Goal: Task Accomplishment & Management: Complete application form

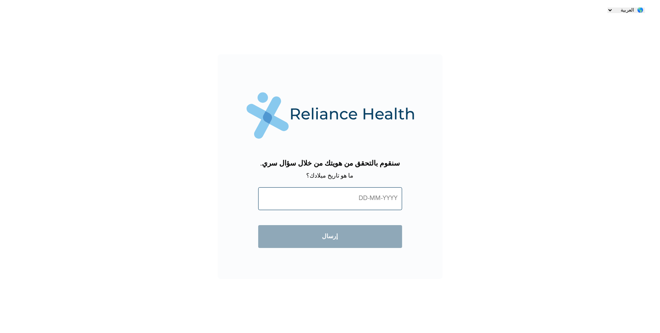
click at [362, 197] on input "text" at bounding box center [330, 198] width 144 height 23
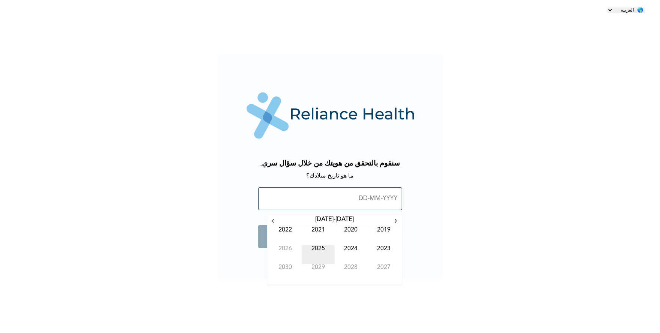
click at [319, 245] on td "2025" at bounding box center [318, 254] width 33 height 19
click at [277, 216] on span "›" at bounding box center [273, 220] width 8 height 9
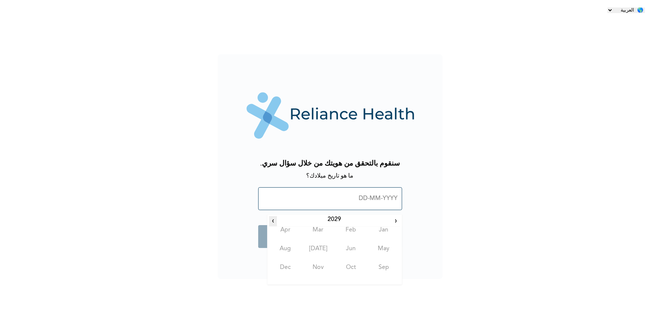
click at [277, 216] on span "›" at bounding box center [273, 220] width 8 height 9
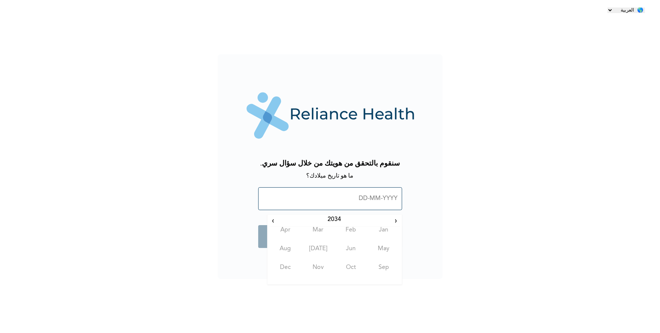
click at [388, 190] on input "text" at bounding box center [330, 198] width 144 height 23
click at [381, 217] on th "2034" at bounding box center [334, 221] width 115 height 10
click at [381, 217] on th "[DATE]-[DATE]" at bounding box center [334, 221] width 115 height 10
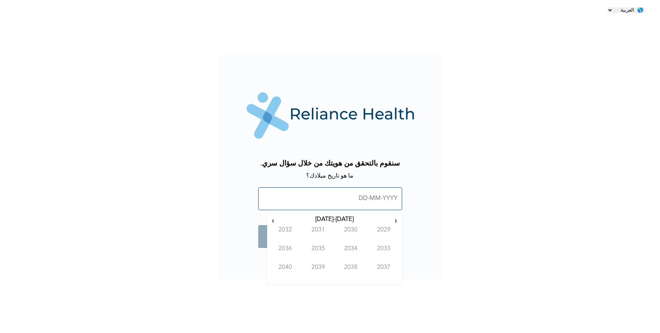
click at [381, 217] on th "[DATE]-[DATE]" at bounding box center [334, 221] width 115 height 10
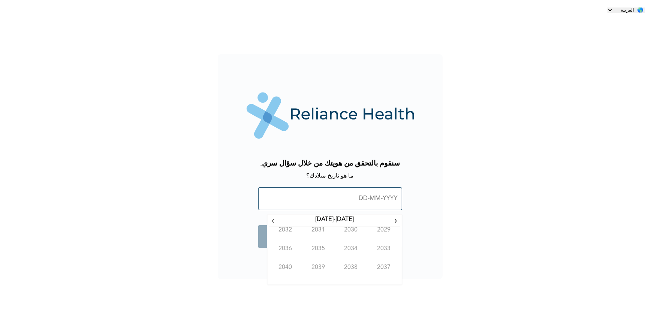
click at [381, 217] on th "[DATE]-[DATE]" at bounding box center [334, 221] width 115 height 10
click at [392, 217] on span "‹" at bounding box center [396, 220] width 8 height 9
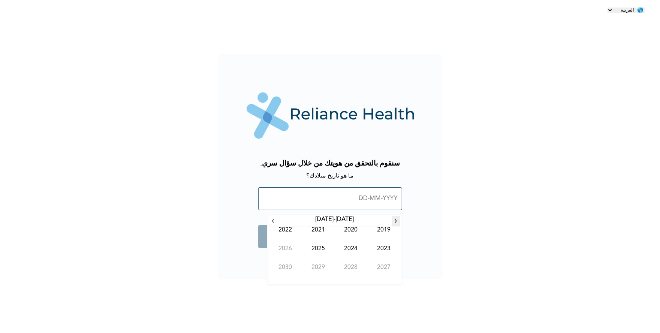
click at [392, 217] on span "‹" at bounding box center [396, 220] width 8 height 9
click at [392, 216] on span "‹" at bounding box center [396, 220] width 8 height 9
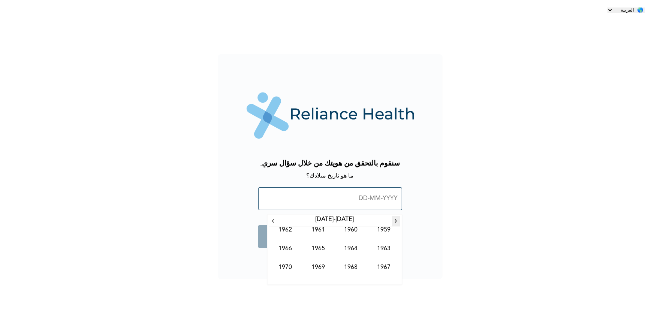
click at [392, 216] on span "‹" at bounding box center [396, 220] width 8 height 9
click at [277, 216] on span "›" at bounding box center [273, 220] width 8 height 9
click at [376, 248] on td "1983" at bounding box center [383, 254] width 33 height 19
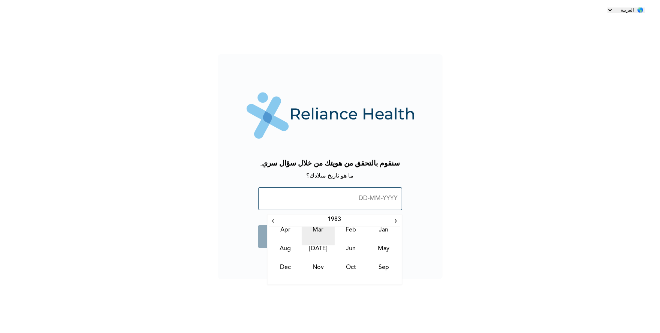
click at [317, 228] on td "Mar" at bounding box center [318, 236] width 33 height 19
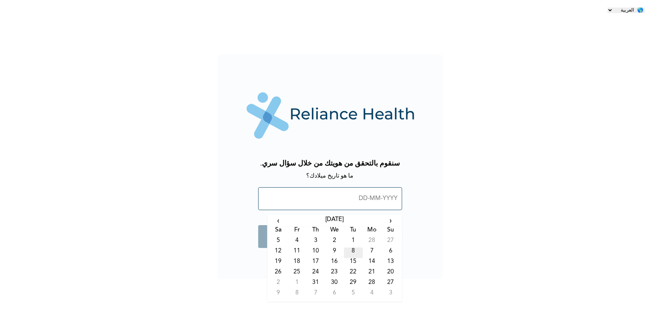
click at [351, 248] on td "8" at bounding box center [353, 253] width 19 height 10
type input "[DATE]"
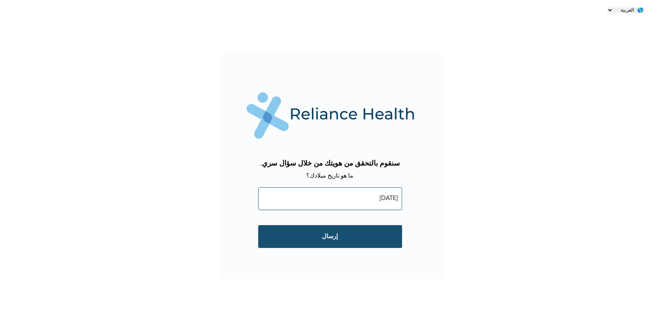
click at [354, 235] on input "إرسال" at bounding box center [330, 236] width 144 height 23
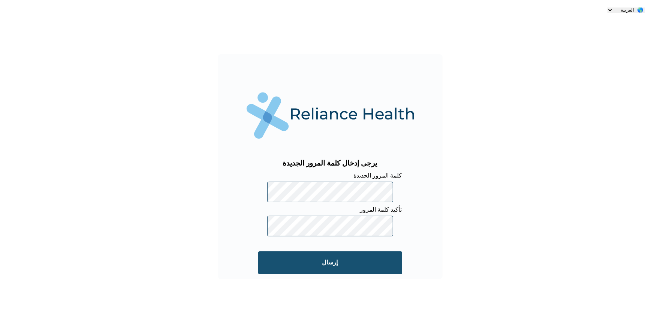
click at [372, 260] on input "إرسال" at bounding box center [330, 262] width 144 height 23
